Goal: Information Seeking & Learning: Find specific page/section

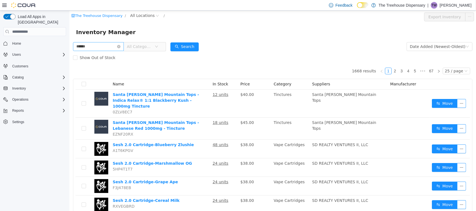
type input "******"
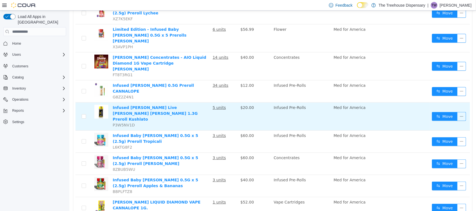
scroll to position [398, 0]
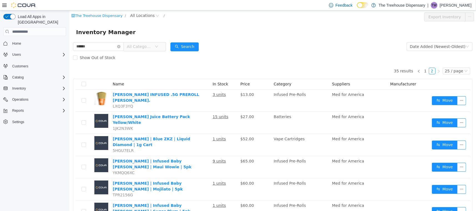
scroll to position [84, 0]
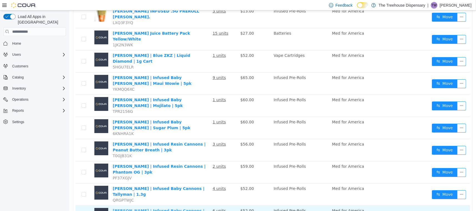
click at [177, 209] on link "Jeeter | Infused Baby Cannons | Lemon Dosi | 1.3g" at bounding box center [158, 214] width 92 height 10
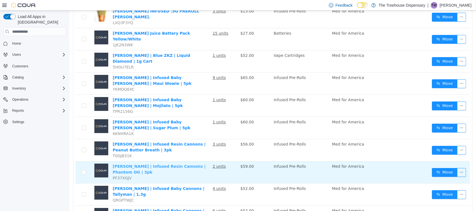
click at [156, 164] on link "Jeeter | Infused Resin Cannons | Phantom OG | 3pk" at bounding box center [158, 169] width 93 height 10
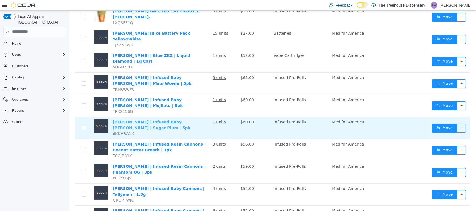
click at [170, 120] on link "Jeeter | Infused Baby Jeeter | Sugar Plum | 5pk" at bounding box center [151, 125] width 78 height 10
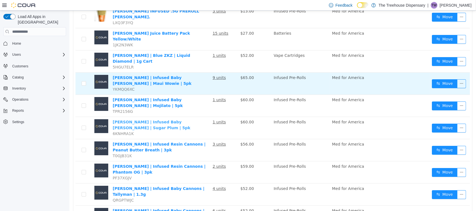
scroll to position [49, 0]
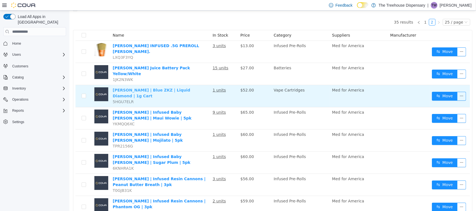
click at [150, 88] on link "Jeeter | Blue ZKZ | Liquid Diamond | 1g Cart" at bounding box center [150, 93] width 77 height 10
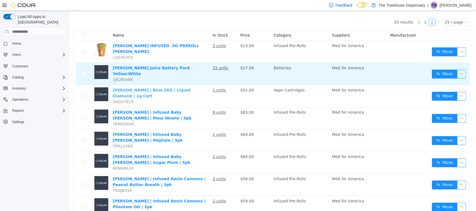
scroll to position [84, 0]
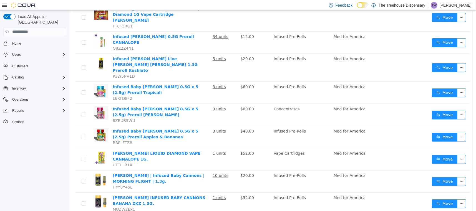
scroll to position [398, 0]
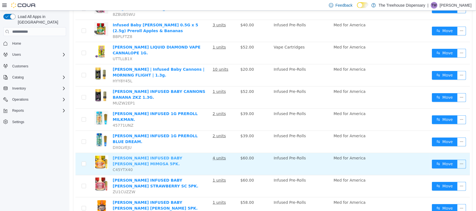
click at [145, 156] on link "JEETER INFUSED BABY JEETER MIMOSA 5PK." at bounding box center [147, 161] width 70 height 10
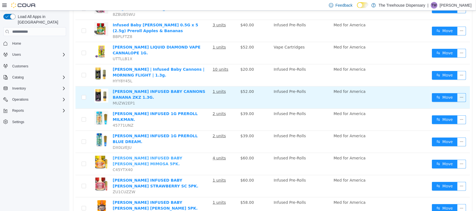
scroll to position [329, 0]
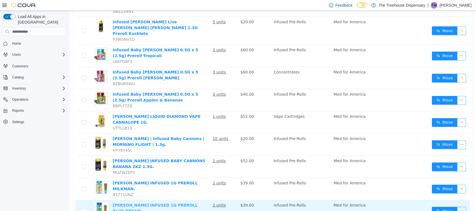
click at [153, 203] on link "JEETER INFUSED 1G PREROLL BLUE DREAM." at bounding box center [154, 208] width 85 height 10
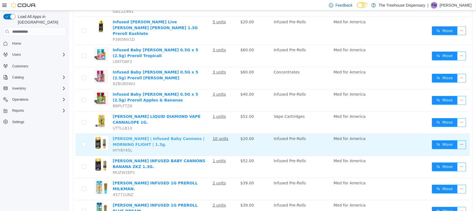
click at [159, 137] on link "Jeeter | Infused Baby Cannons | MORNING FLIGHT | 1.3g." at bounding box center [158, 142] width 92 height 10
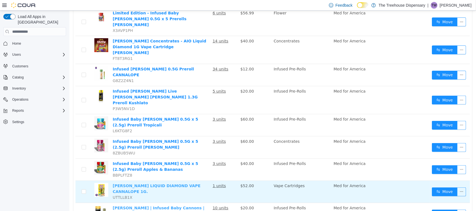
scroll to position [224, 0]
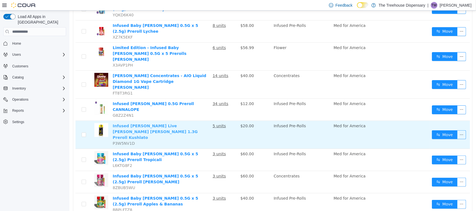
click at [126, 124] on link "Infused Jeeter Live Rosin Cannon 1.3G Preroll Kushlato" at bounding box center [154, 132] width 85 height 16
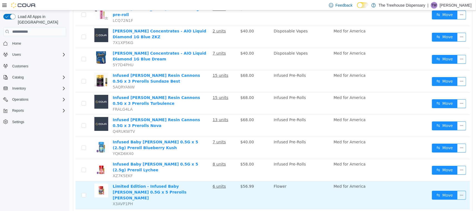
scroll to position [51, 0]
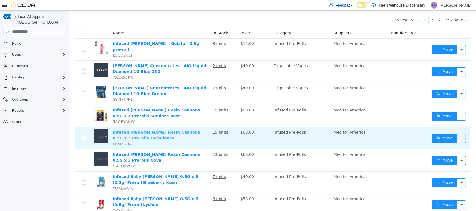
click at [159, 130] on link "Infused [PERSON_NAME] Resin Cannons 0.5G x 3 Prerolls Turbulence" at bounding box center [155, 135] width 87 height 10
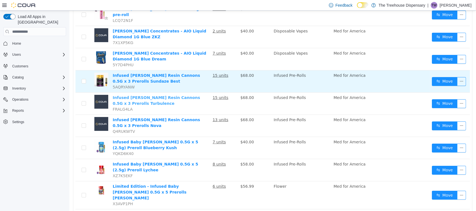
scroll to position [0, 0]
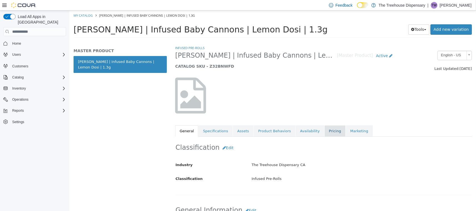
drag, startPoint x: 328, startPoint y: 131, endPoint x: 327, endPoint y: 134, distance: 3.6
click at [327, 134] on link "Pricing" at bounding box center [334, 131] width 21 height 12
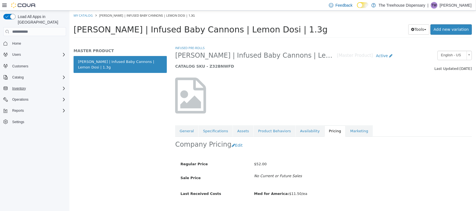
click at [37, 85] on div "Inventory" at bounding box center [38, 88] width 56 height 7
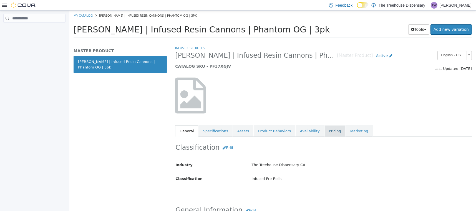
click at [324, 133] on link "Pricing" at bounding box center [334, 131] width 21 height 12
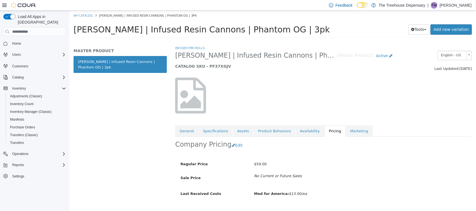
scroll to position [12, 0]
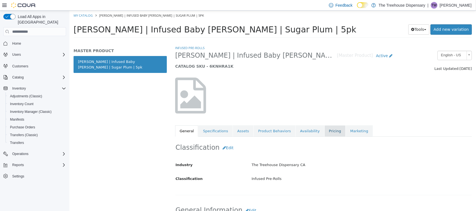
click at [324, 130] on link "Pricing" at bounding box center [334, 131] width 21 height 12
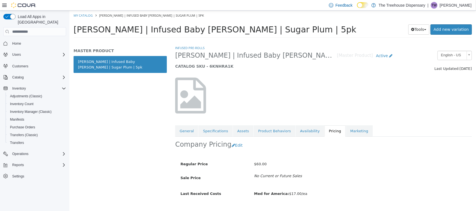
scroll to position [12, 0]
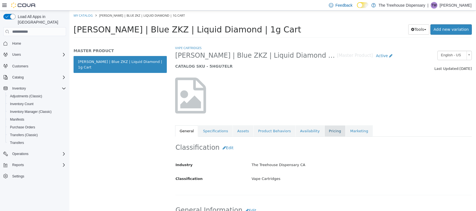
click at [324, 126] on link "Pricing" at bounding box center [334, 131] width 21 height 12
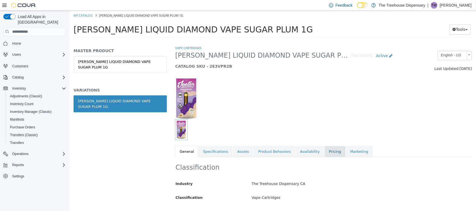
click at [330, 153] on link "Pricing" at bounding box center [334, 152] width 21 height 12
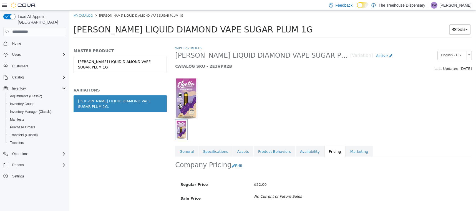
scroll to position [33, 0]
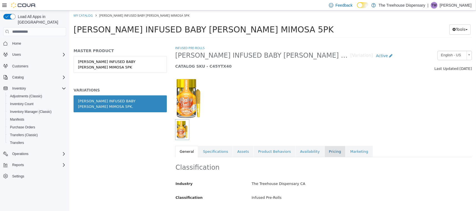
click at [324, 153] on link "Pricing" at bounding box center [334, 152] width 21 height 12
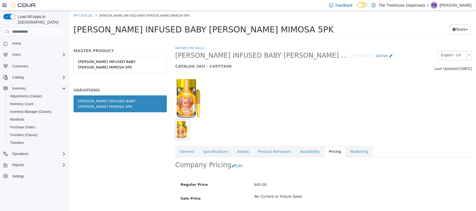
scroll to position [33, 0]
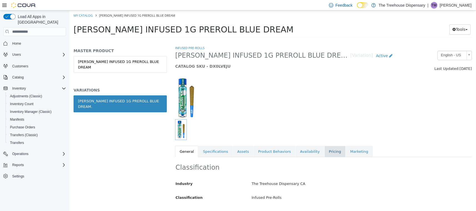
click at [327, 154] on link "Pricing" at bounding box center [334, 152] width 21 height 12
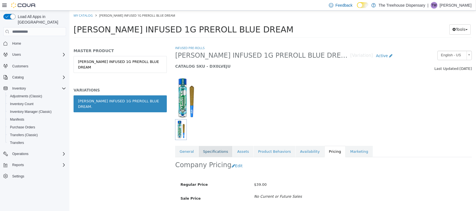
scroll to position [33, 0]
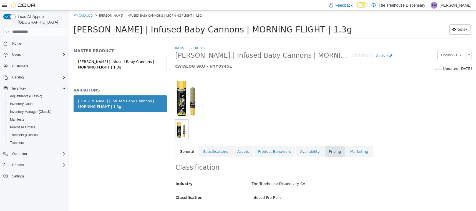
click at [331, 155] on link "Pricing" at bounding box center [334, 152] width 21 height 12
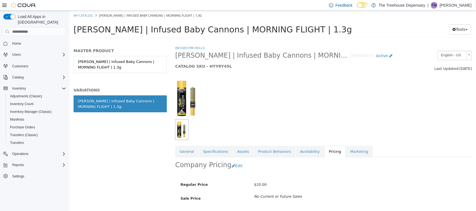
scroll to position [33, 0]
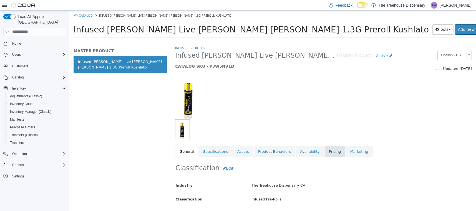
click at [325, 154] on link "Pricing" at bounding box center [334, 152] width 21 height 12
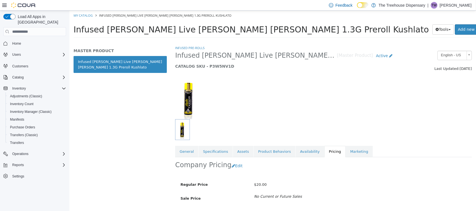
scroll to position [33, 0]
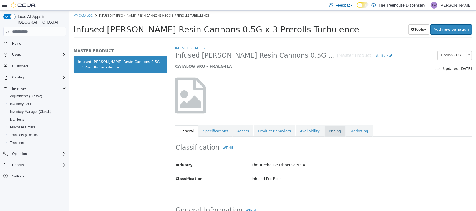
click at [326, 130] on link "Pricing" at bounding box center [334, 131] width 21 height 12
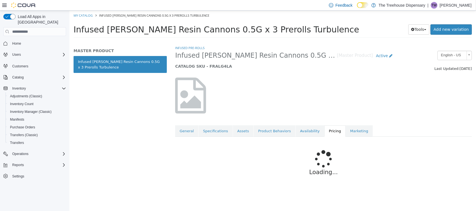
scroll to position [12, 0]
